Goal: Information Seeking & Learning: Learn about a topic

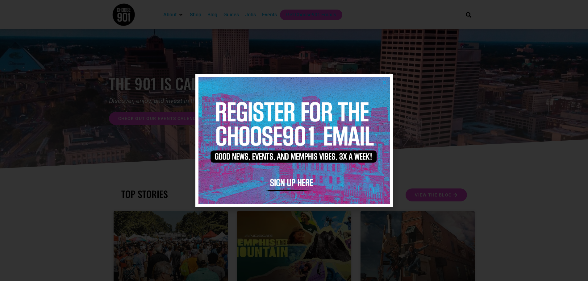
drag, startPoint x: 384, startPoint y: 84, endPoint x: 358, endPoint y: 77, distance: 27.4
click at [384, 84] on icon "Close" at bounding box center [384, 82] width 5 height 5
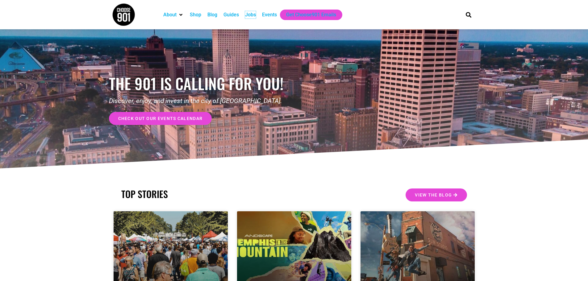
click at [253, 13] on div "Jobs" at bounding box center [250, 14] width 11 height 7
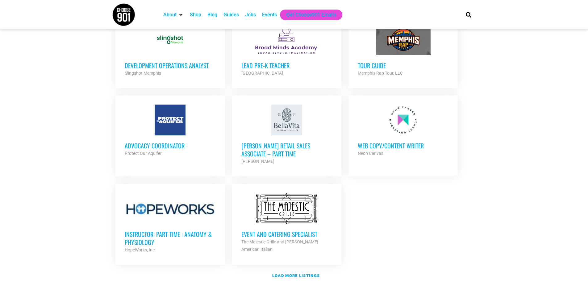
scroll to position [627, 0]
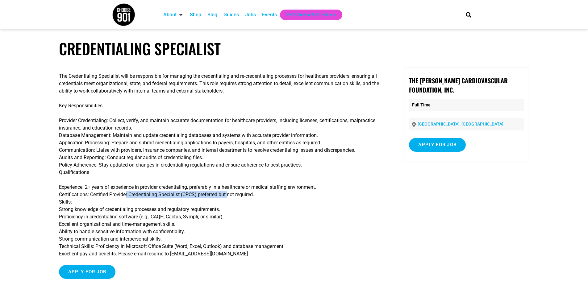
drag, startPoint x: 226, startPoint y: 195, endPoint x: 122, endPoint y: 193, distance: 103.4
click at [122, 193] on p "Experience: 2+ years of experience in provider credentialing, preferably in a h…" at bounding box center [219, 221] width 321 height 74
drag, startPoint x: 113, startPoint y: 210, endPoint x: 174, endPoint y: 210, distance: 60.8
click at [174, 210] on p "Experience: 2+ years of experience in provider credentialing, preferably in a h…" at bounding box center [219, 221] width 321 height 74
drag, startPoint x: 152, startPoint y: 223, endPoint x: 94, endPoint y: 222, distance: 57.4
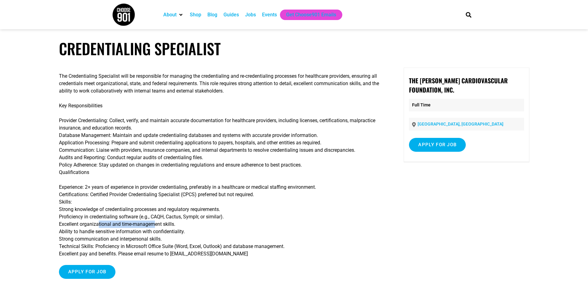
click at [94, 222] on p "Experience: 2+ years of experience in provider credentialing, preferably in a h…" at bounding box center [219, 221] width 321 height 74
drag, startPoint x: 266, startPoint y: 143, endPoint x: 169, endPoint y: 143, distance: 96.3
click at [169, 143] on p "Provider Credentialing: Collect, verify, and maintain accurate documentation fo…" at bounding box center [219, 146] width 321 height 59
drag, startPoint x: 168, startPoint y: 150, endPoint x: 113, endPoint y: 151, distance: 55.2
click at [113, 151] on p "Provider Credentialing: Collect, verify, and maintain accurate documentation fo…" at bounding box center [219, 146] width 321 height 59
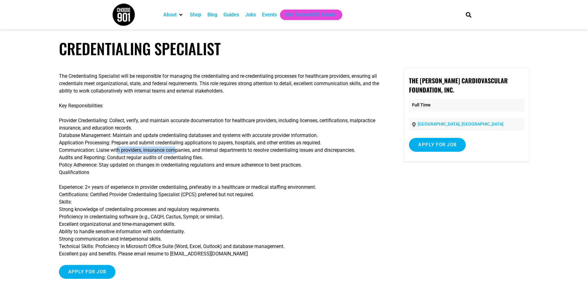
click at [113, 151] on p "Provider Credentialing: Collect, verify, and maintain accurate documentation fo…" at bounding box center [219, 146] width 321 height 59
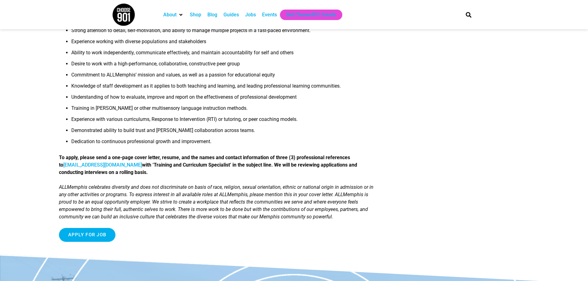
scroll to position [412, 0]
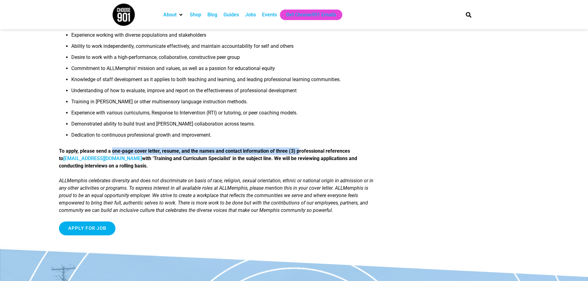
drag, startPoint x: 114, startPoint y: 152, endPoint x: 308, endPoint y: 149, distance: 193.8
click at [308, 149] on strong "To apply, please send a one-page cover letter, resume, and the names and contac…" at bounding box center [208, 158] width 298 height 21
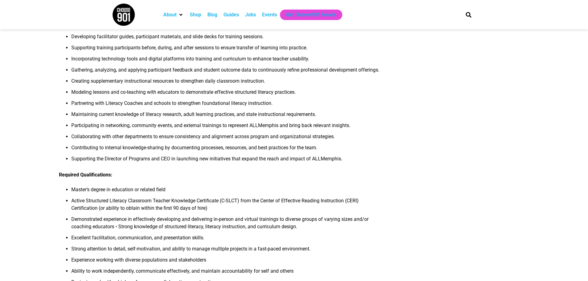
scroll to position [177, 0]
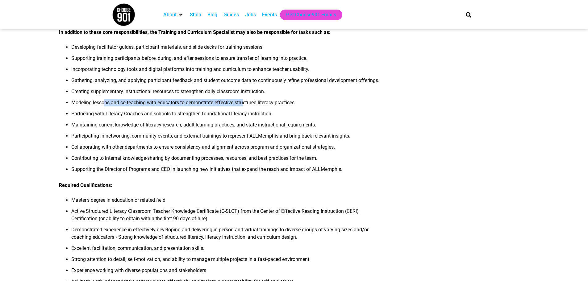
drag, startPoint x: 103, startPoint y: 109, endPoint x: 242, endPoint y: 104, distance: 139.2
click at [242, 104] on li "Modeling lessons and co-teaching with educators to demonstrate effective struct…" at bounding box center [225, 104] width 309 height 11
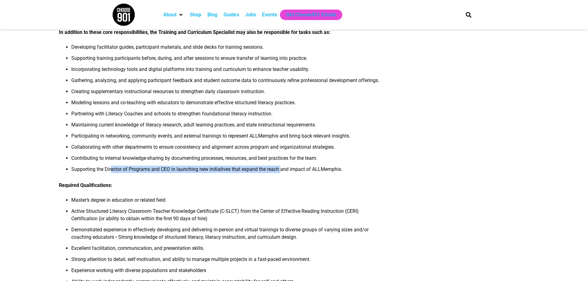
drag, startPoint x: 112, startPoint y: 171, endPoint x: 281, endPoint y: 167, distance: 168.5
click at [281, 167] on li "Supporting the Director of Programs and CEO in launching new initiatives that e…" at bounding box center [225, 171] width 309 height 11
drag, startPoint x: 281, startPoint y: 167, endPoint x: 115, endPoint y: 169, distance: 166.3
click at [115, 169] on li "Supporting the Director of Programs and CEO in launching new initiatives that e…" at bounding box center [225, 171] width 309 height 11
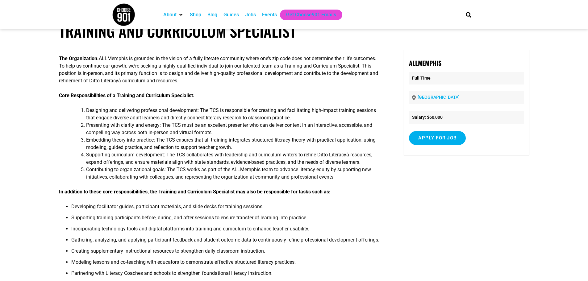
scroll to position [0, 0]
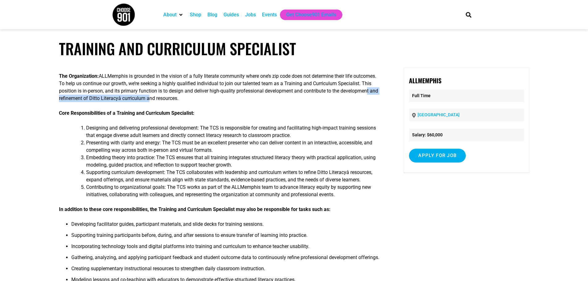
drag, startPoint x: 85, startPoint y: 97, endPoint x: 188, endPoint y: 97, distance: 103.0
click at [188, 97] on p "The Organization: ALLMemphis is grounded in the vision of a fully literate comm…" at bounding box center [219, 87] width 321 height 30
drag, startPoint x: 188, startPoint y: 97, endPoint x: 94, endPoint y: 97, distance: 93.8
click at [94, 97] on p "The Organization: ALLMemphis is grounded in the vision of a fully literate comm…" at bounding box center [219, 87] width 321 height 30
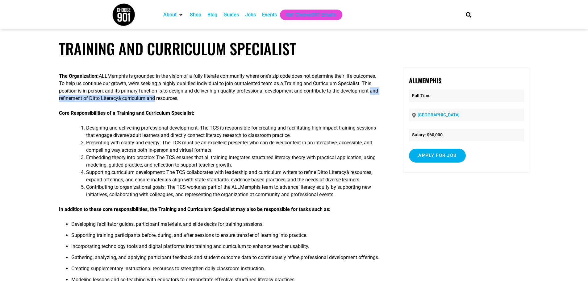
click at [94, 97] on p "The Organization: ALLMemphis is grounded in the vision of a fully literate comm…" at bounding box center [219, 87] width 321 height 30
drag, startPoint x: 94, startPoint y: 97, endPoint x: 160, endPoint y: 99, distance: 66.0
click at [160, 99] on p "The Organization: ALLMemphis is grounded in the vision of a fully literate comm…" at bounding box center [219, 87] width 321 height 30
click at [448, 159] on input "Apply for job" at bounding box center [437, 156] width 57 height 14
click at [430, 185] on link "allmemphis.org" at bounding box center [442, 183] width 38 height 6
